Goal: Task Accomplishment & Management: Manage account settings

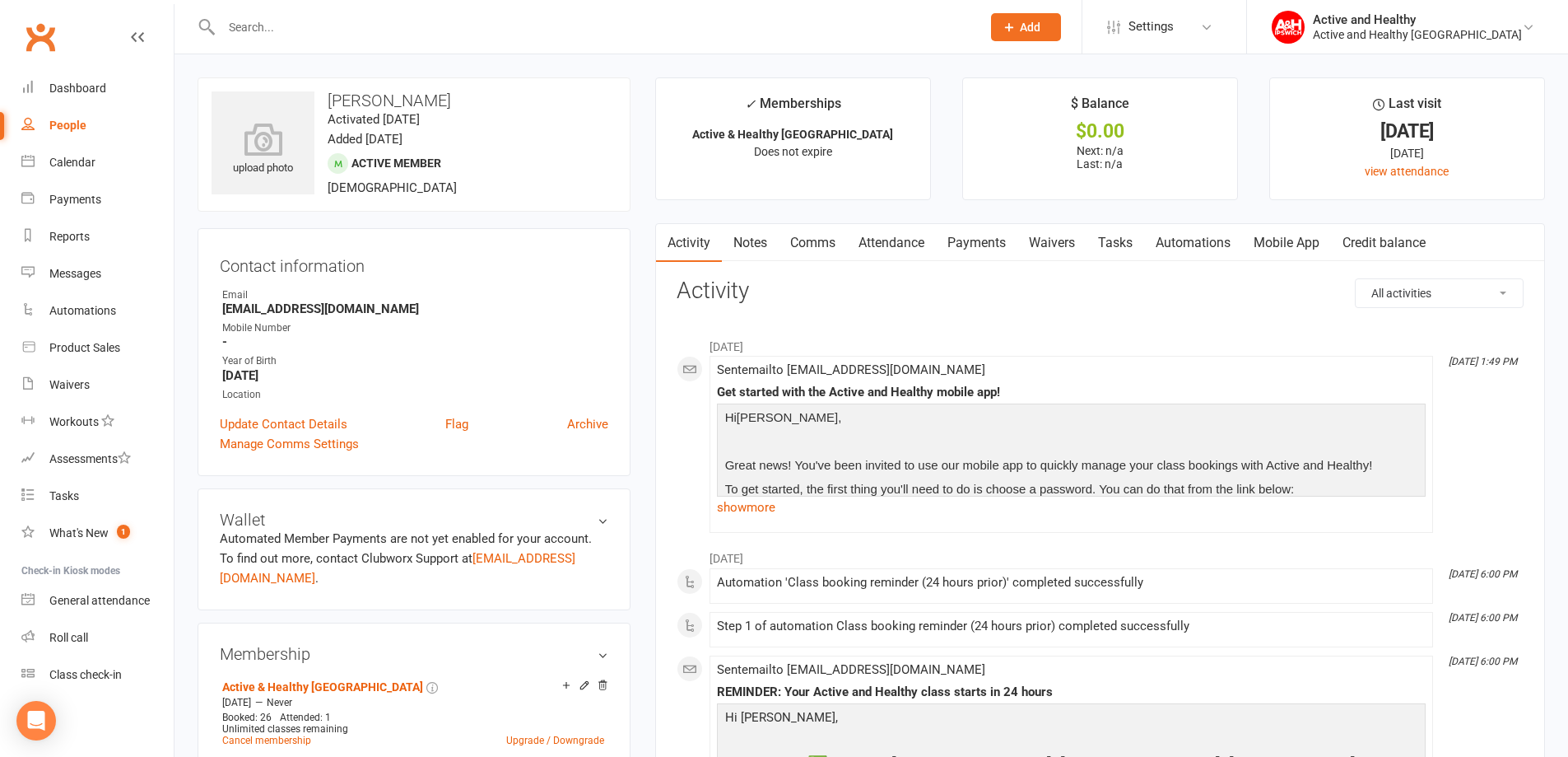
click at [1279, 244] on link "Mobile App" at bounding box center [1286, 242] width 89 height 38
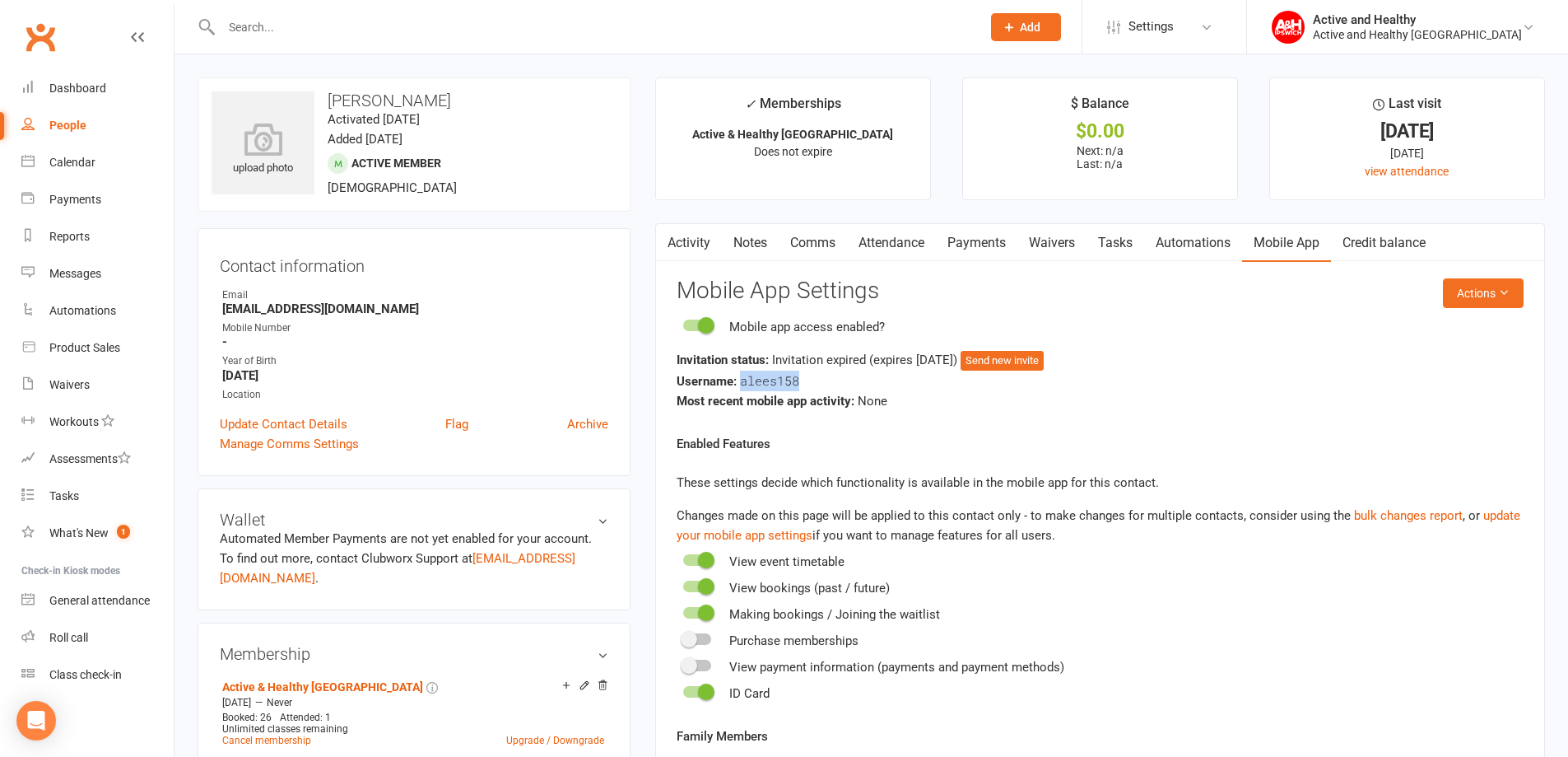
drag, startPoint x: 800, startPoint y: 381, endPoint x: 741, endPoint y: 383, distance: 59.0
click at [741, 383] on div "Username: alees158" at bounding box center [1100, 380] width 847 height 20
copy span "alees158"
click at [1454, 295] on button "Actions" at bounding box center [1483, 293] width 81 height 30
click at [1431, 394] on link "Reset password" at bounding box center [1429, 395] width 163 height 32
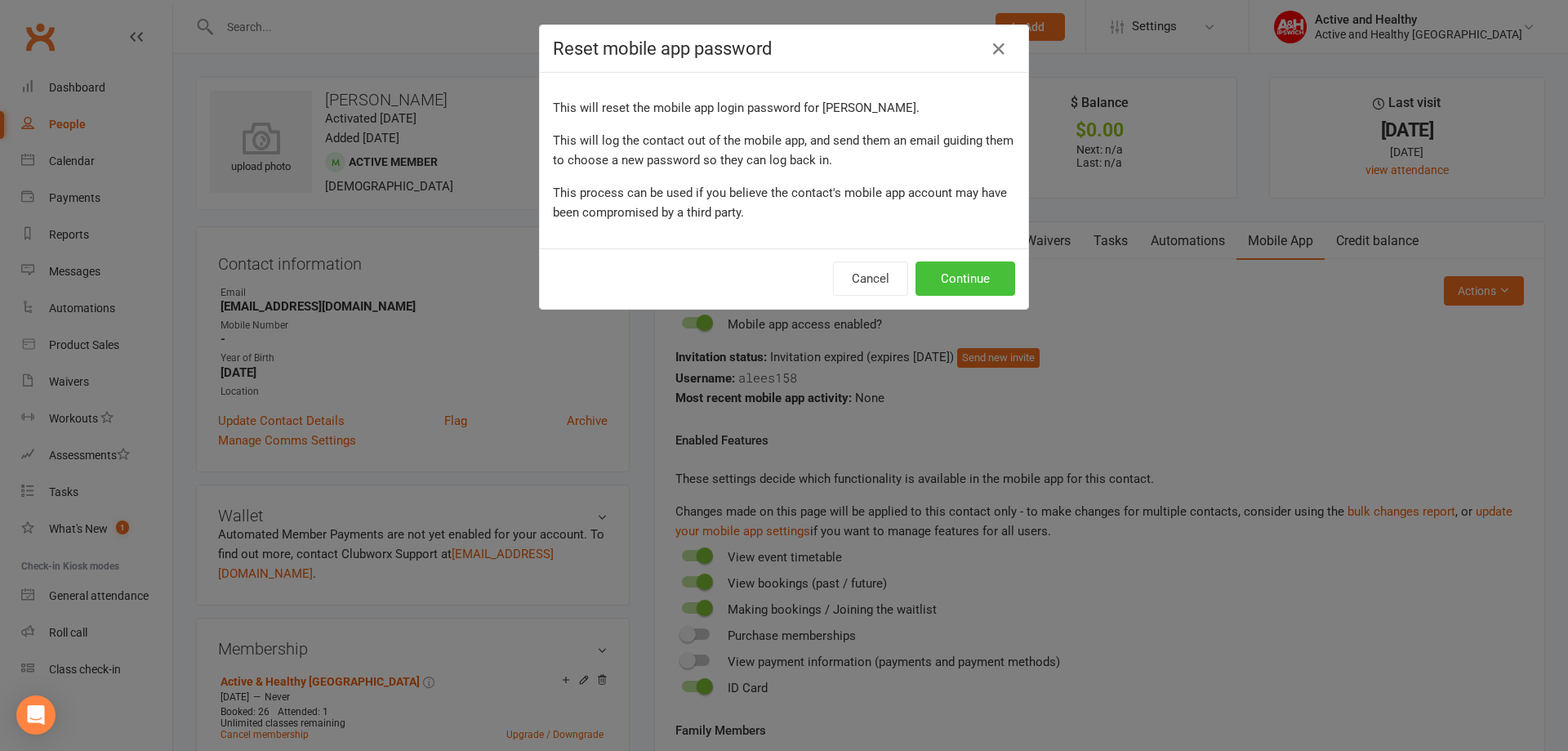
click at [964, 279] on button "Continue" at bounding box center [965, 278] width 99 height 34
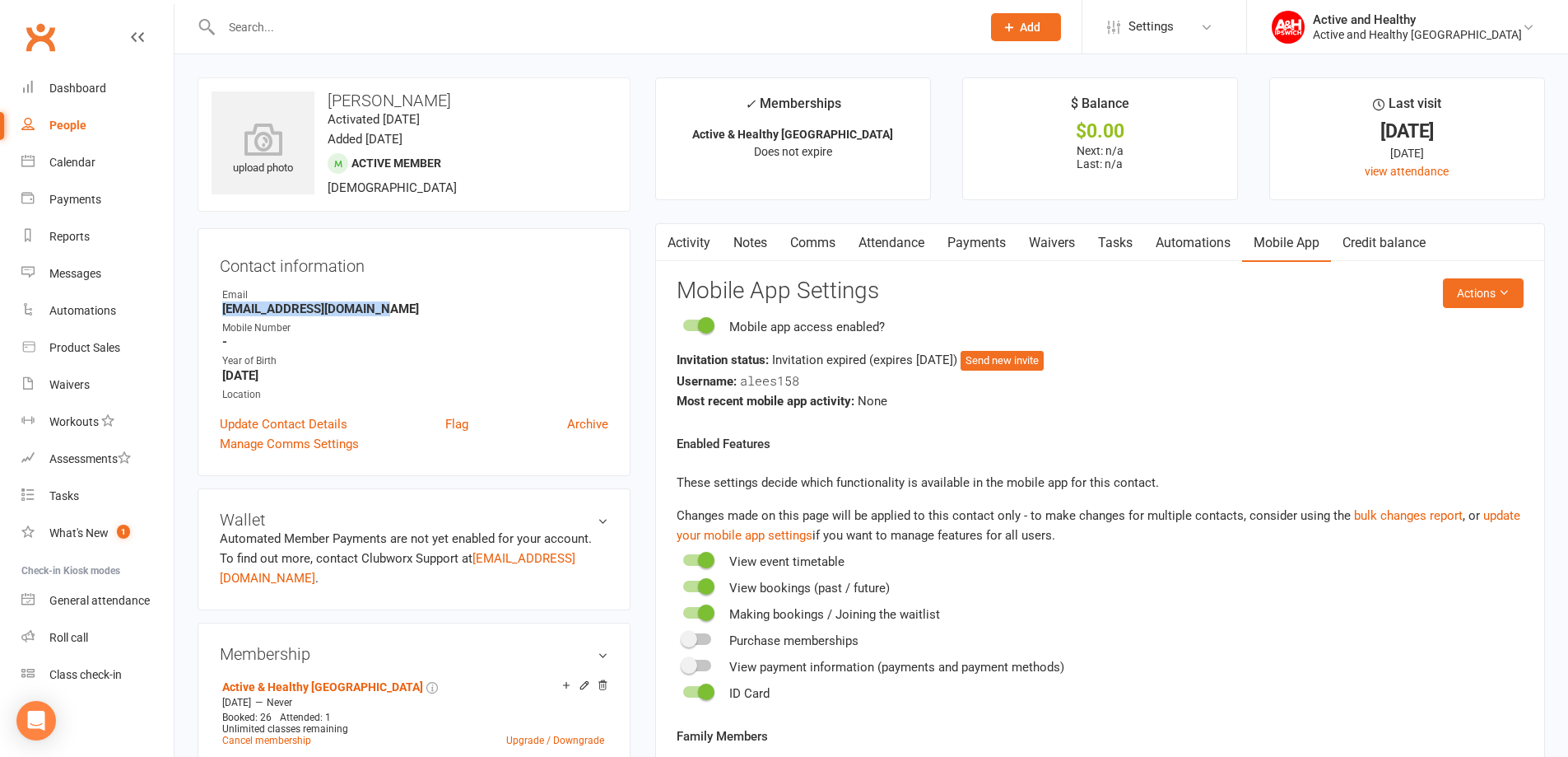
drag, startPoint x: 414, startPoint y: 316, endPoint x: 217, endPoint y: 312, distance: 197.0
click at [217, 312] on div "Contact information Owner Email [EMAIL_ADDRESS][DOMAIN_NAME] Mobile Number - Ye…" at bounding box center [414, 352] width 433 height 248
copy strong "[EMAIL_ADDRESS][DOMAIN_NAME]"
drag, startPoint x: 84, startPoint y: 133, endPoint x: 123, endPoint y: 138, distance: 39.3
click at [84, 133] on link "People" at bounding box center [97, 126] width 152 height 37
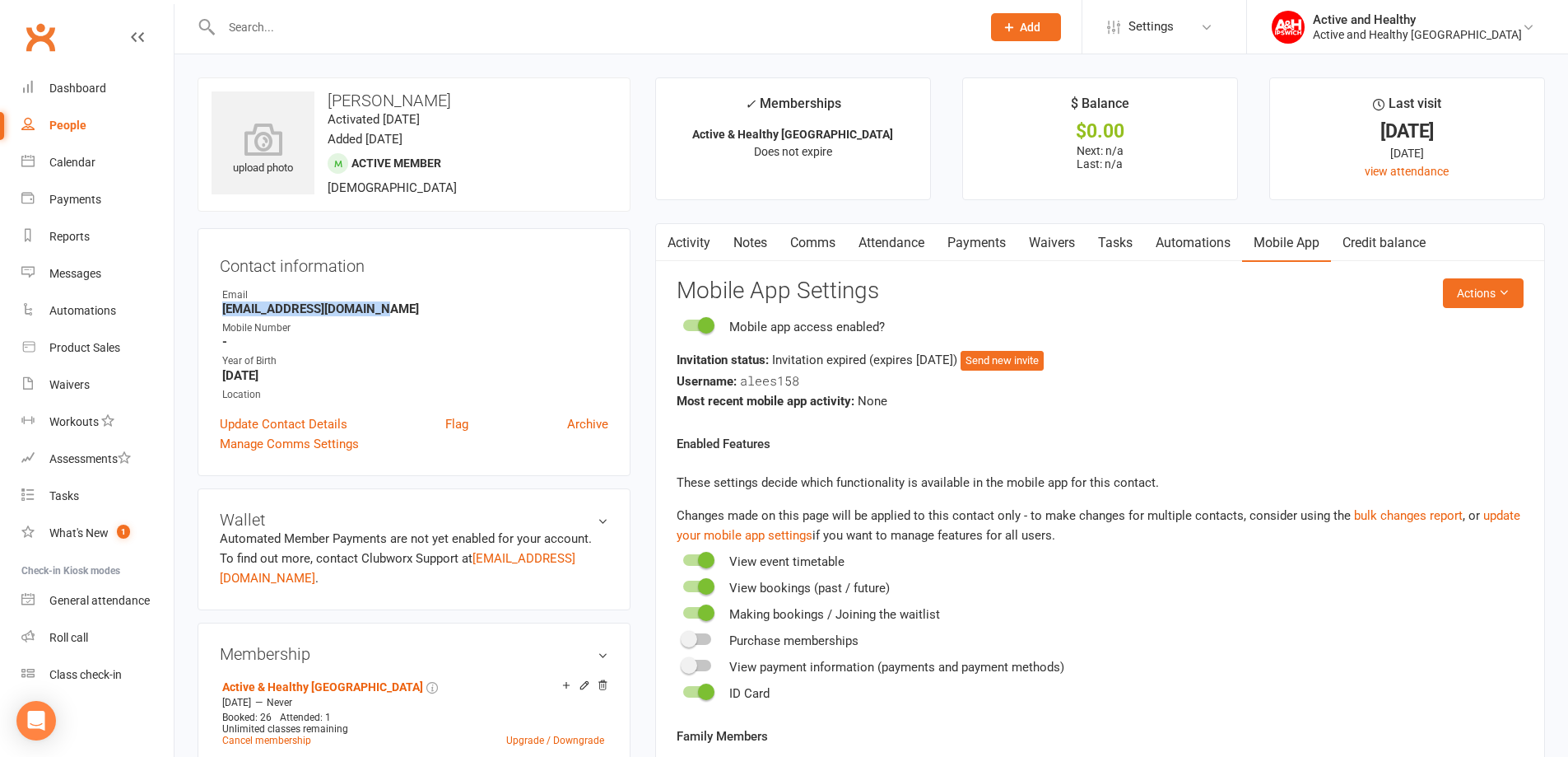
select select "100"
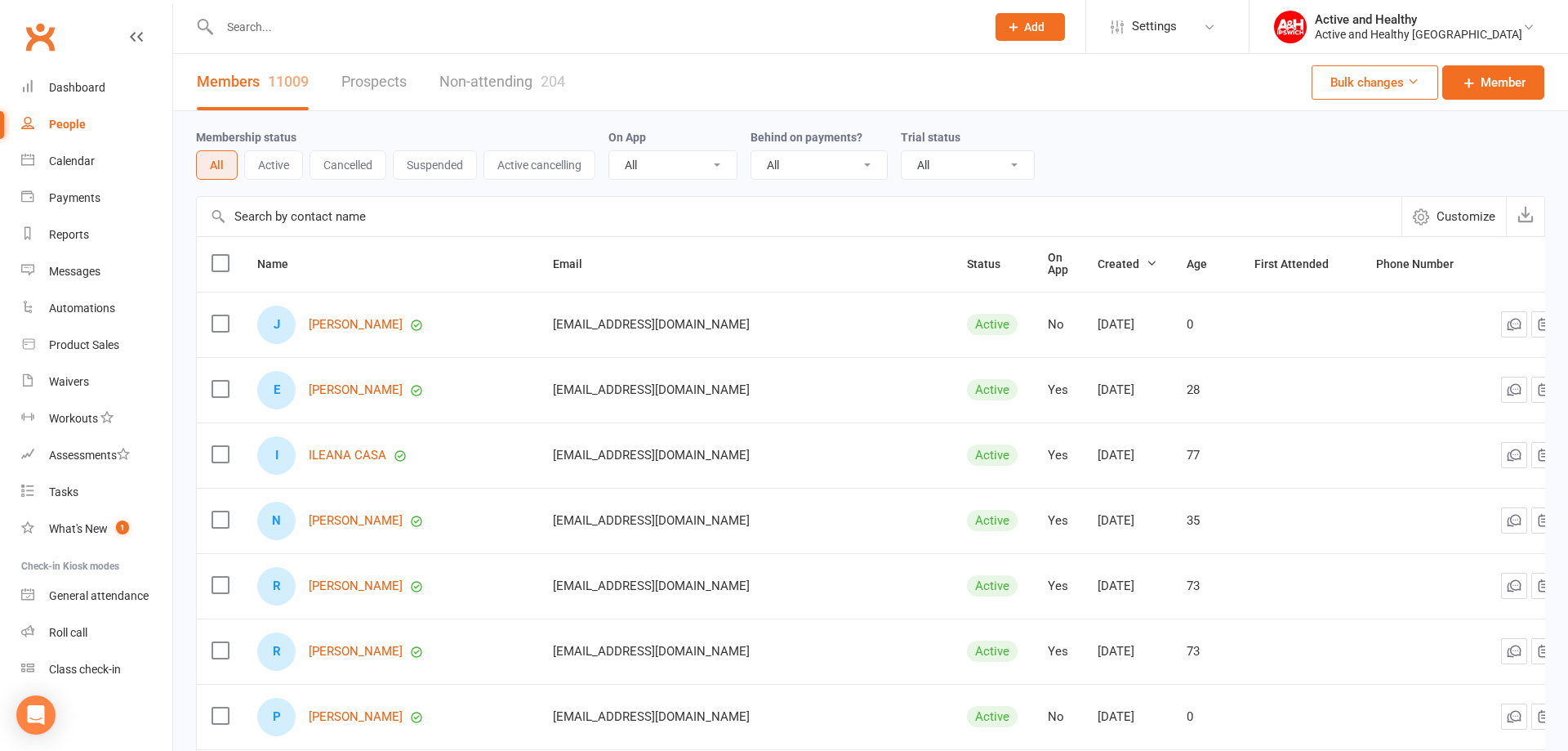
click at [271, 223] on input "text" at bounding box center [799, 216] width 1205 height 39
paste input "[PERSON_NAME]"
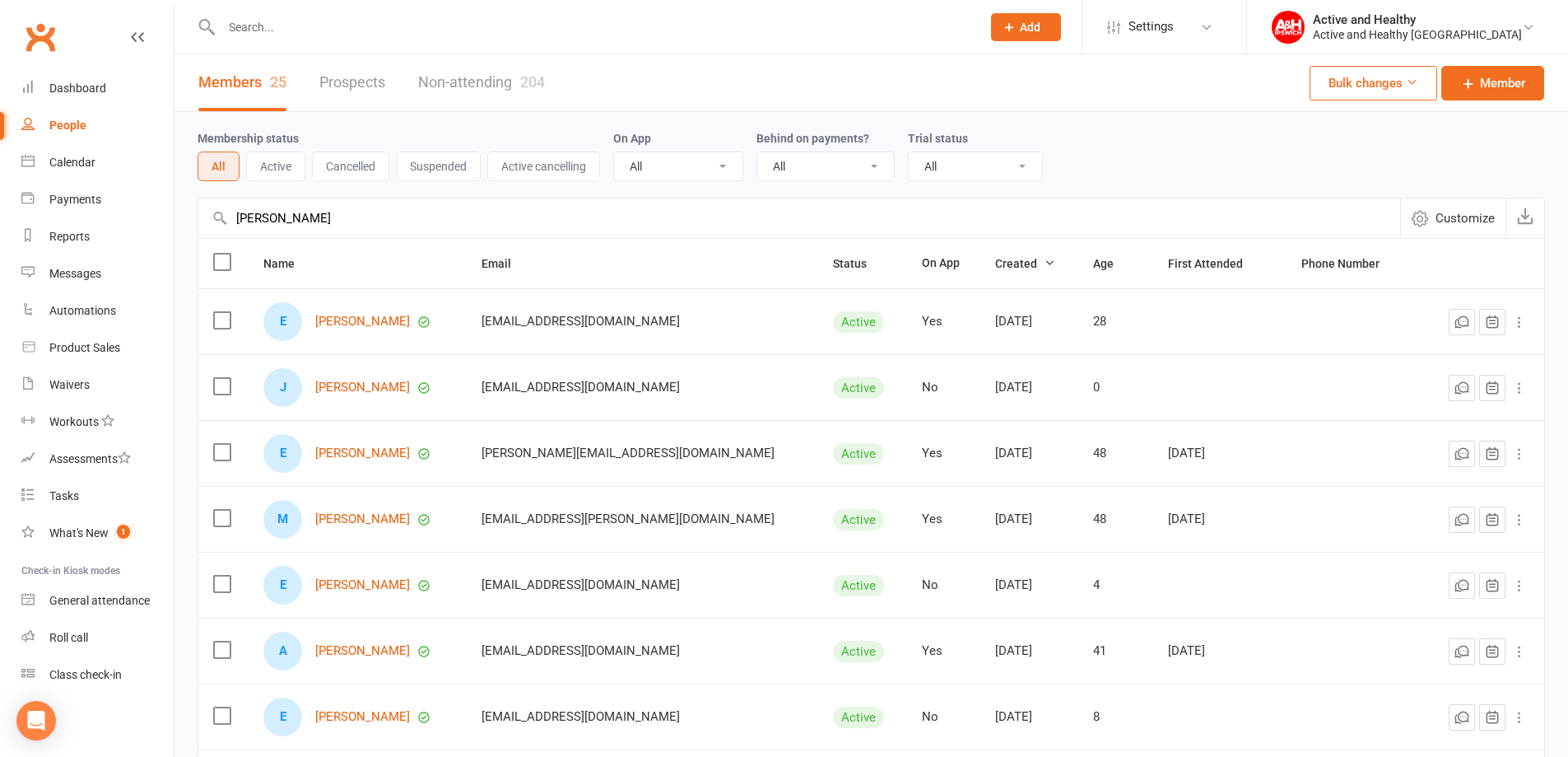
drag, startPoint x: 178, startPoint y: 211, endPoint x: -115, endPoint y: 214, distance: 293.0
paste input "ILEANA CASA"
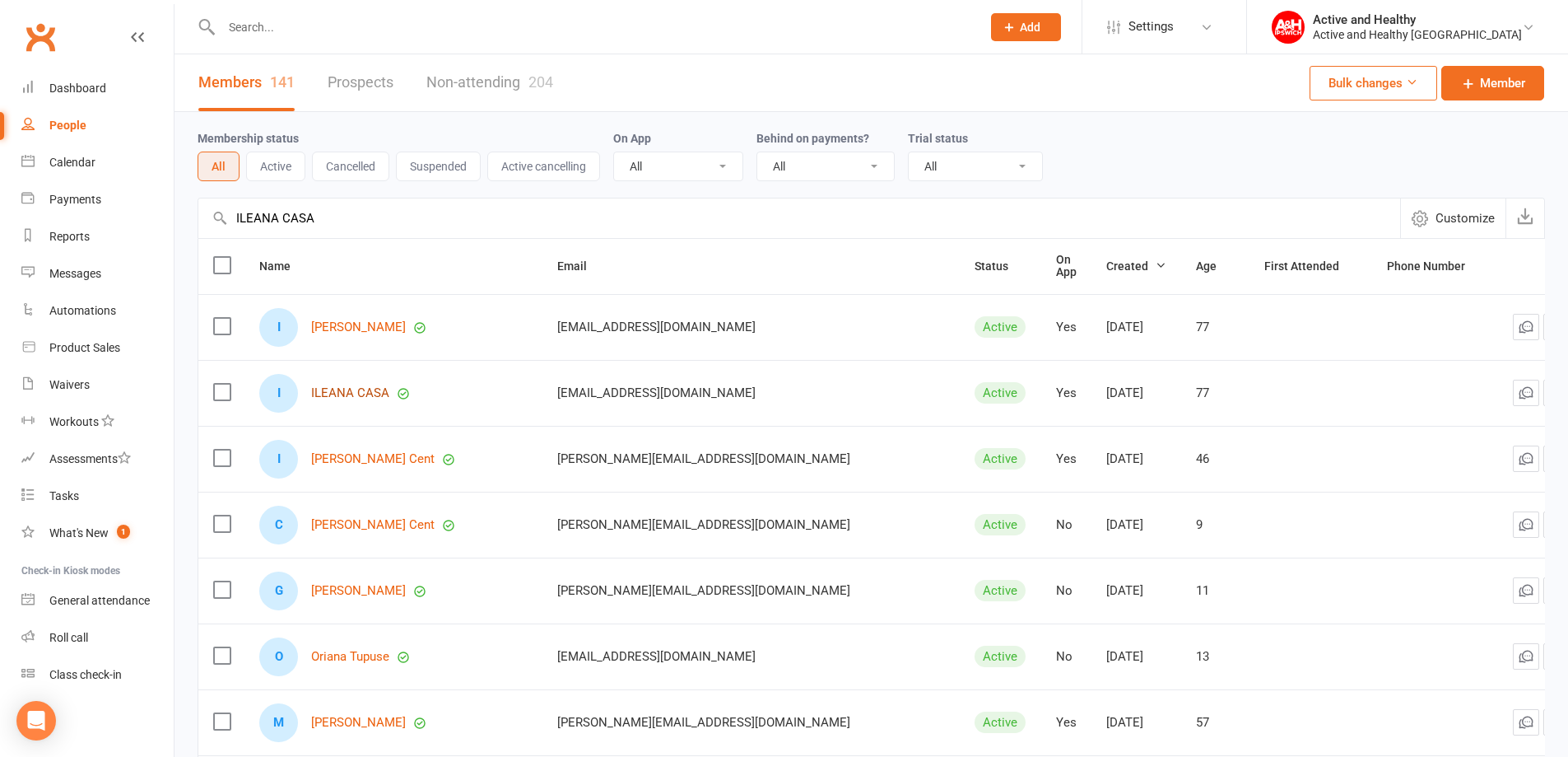
type input "ILEANA CASA"
click at [373, 390] on link "ILEANA CASA" at bounding box center [349, 393] width 78 height 14
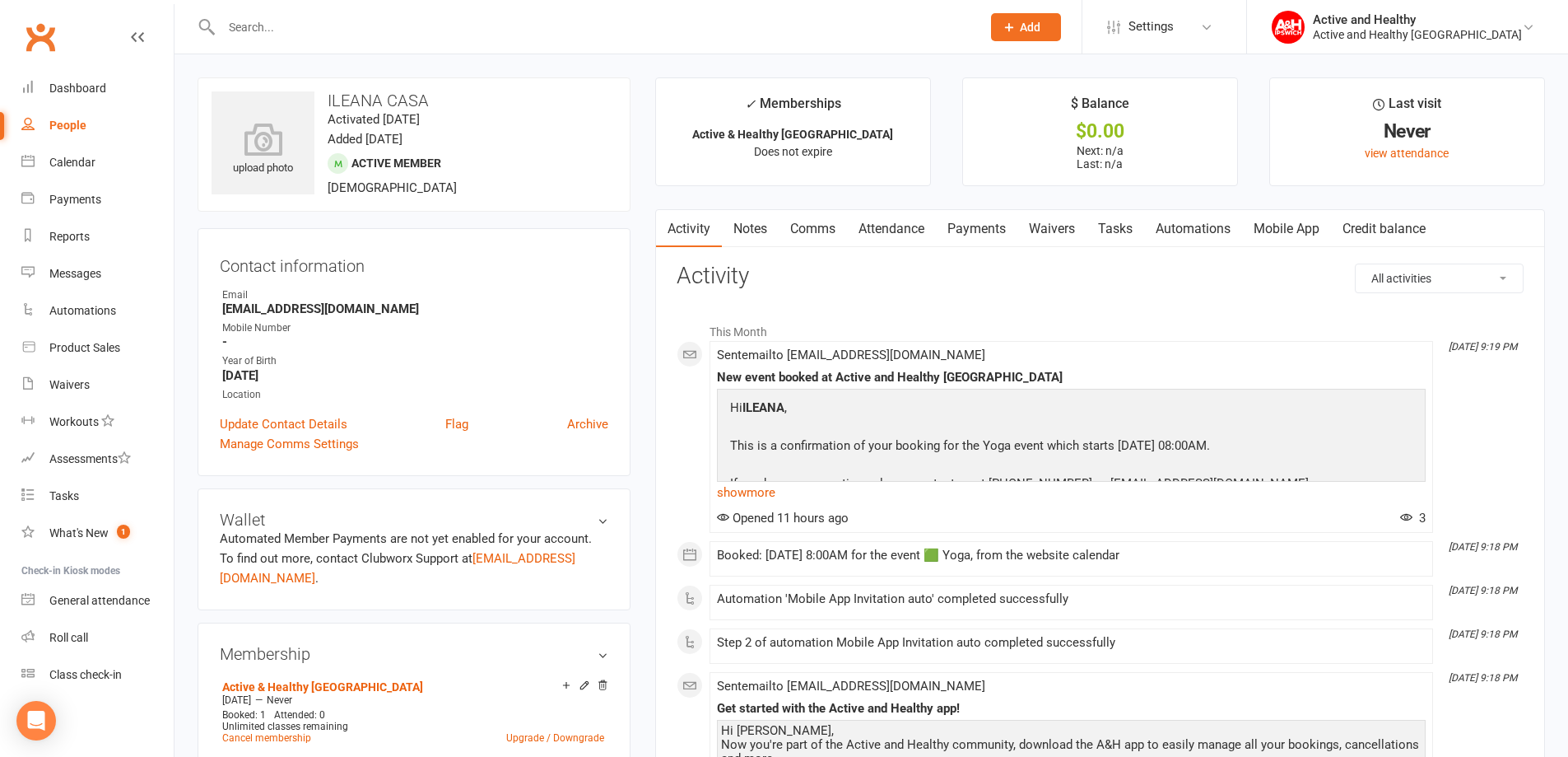
click at [1267, 228] on link "Mobile App" at bounding box center [1286, 228] width 89 height 38
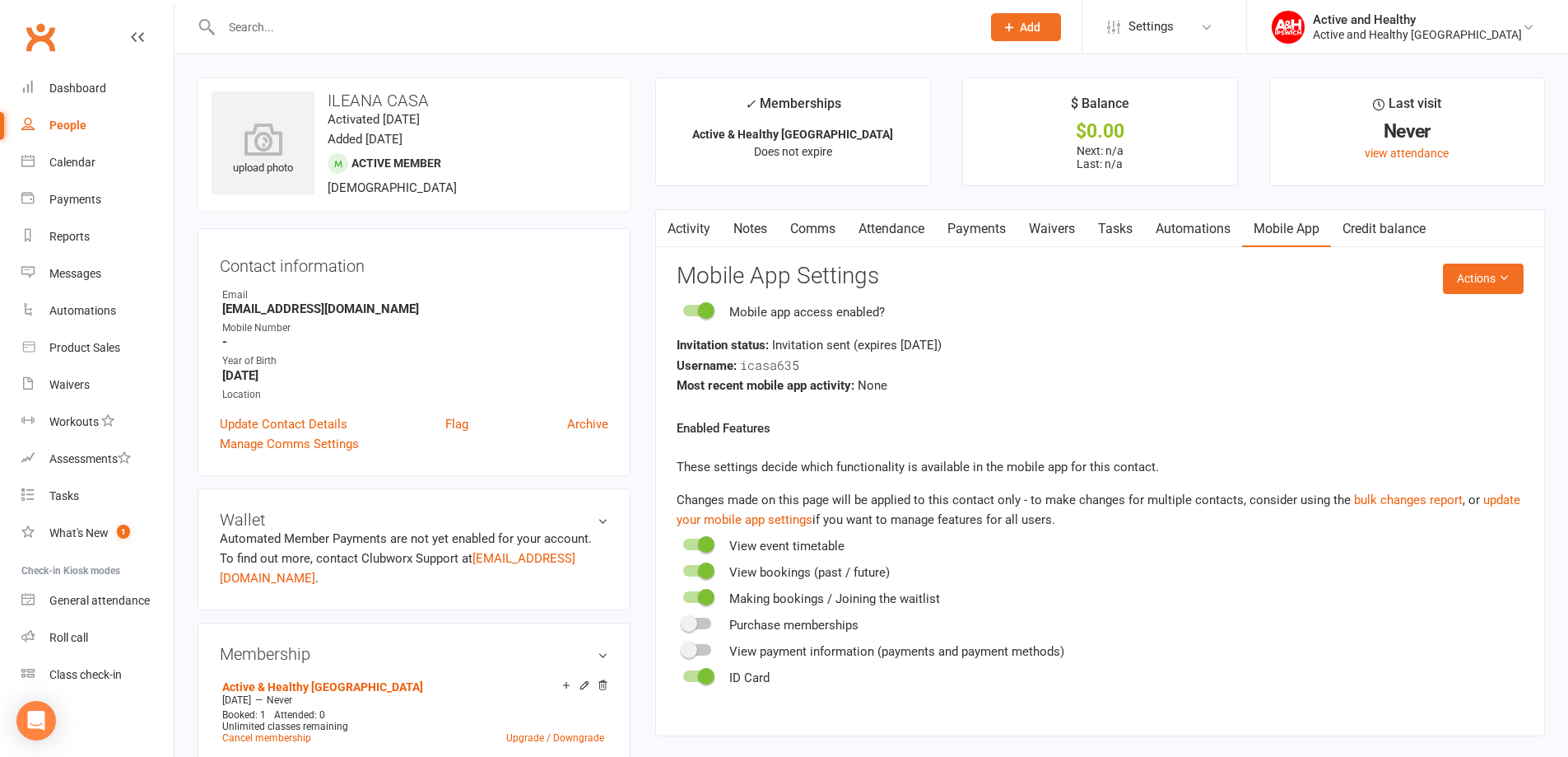
click at [874, 229] on link "Attendance" at bounding box center [891, 228] width 89 height 38
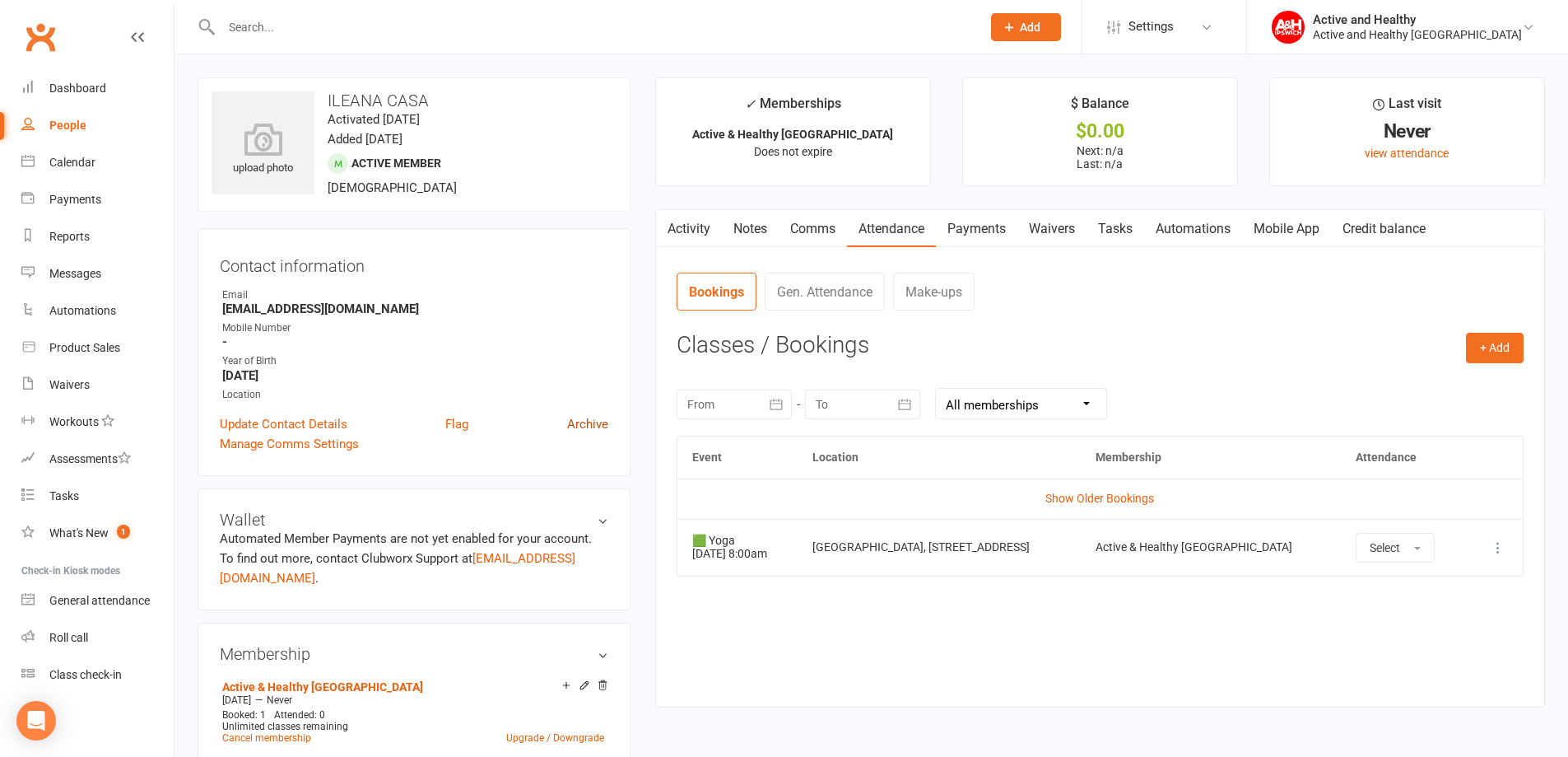
click at [591, 415] on link "Archive" at bounding box center [587, 424] width 41 height 19
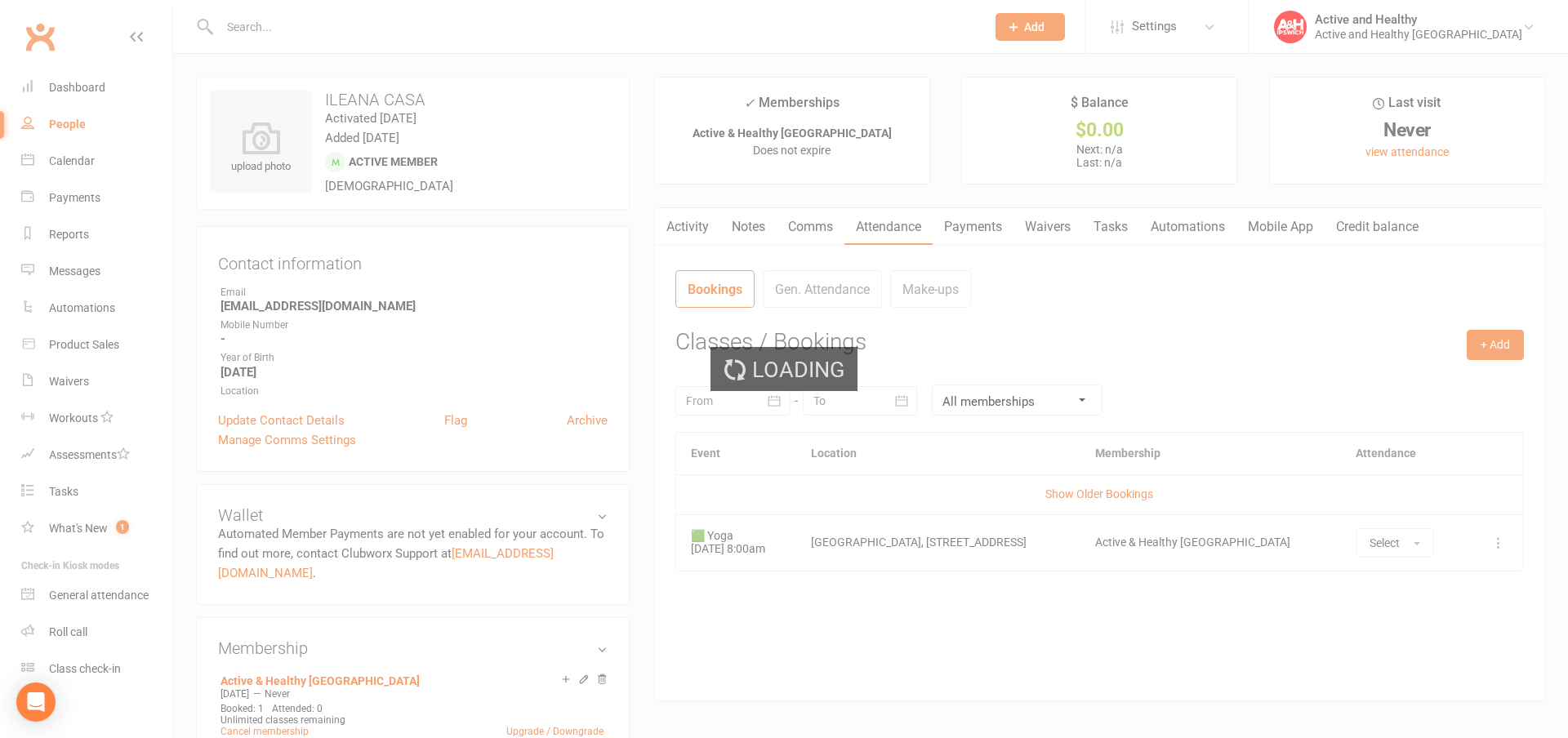
select select "100"
